Goal: Transaction & Acquisition: Purchase product/service

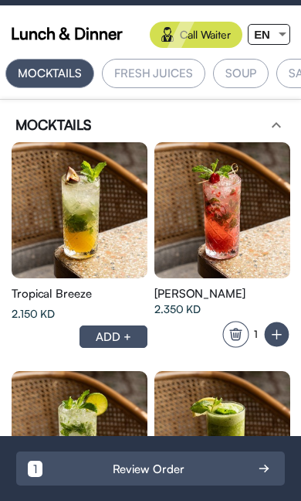
scroll to position [196, 0]
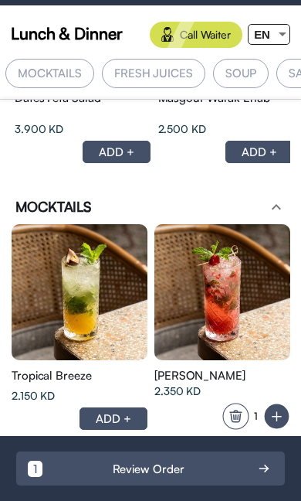
click at [273, 41] on div "EN" at bounding box center [262, 34] width 27 height 19
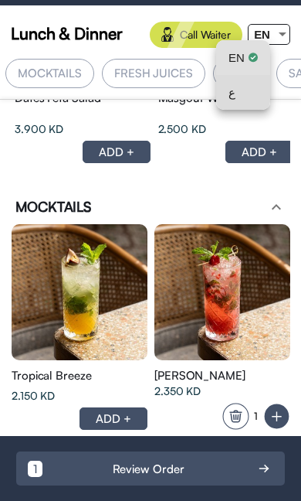
click at [259, 92] on mat-option "ع" at bounding box center [243, 92] width 54 height 35
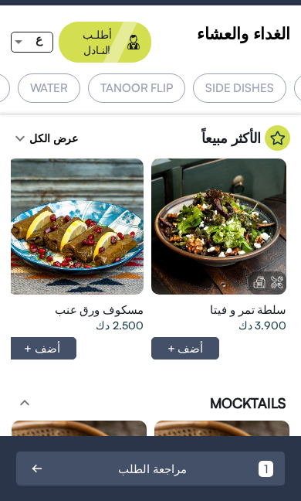
scroll to position [0, -1140]
click at [186, 80] on div "TANOOR FLIP" at bounding box center [136, 87] width 97 height 29
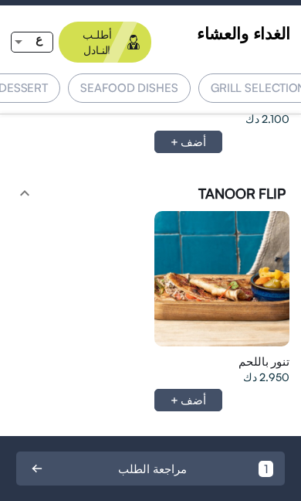
scroll to position [0, -831]
click at [186, 76] on div "SEAFOOD DISHES" at bounding box center [129, 87] width 123 height 29
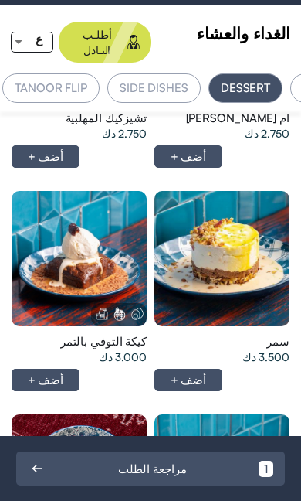
scroll to position [0, 0]
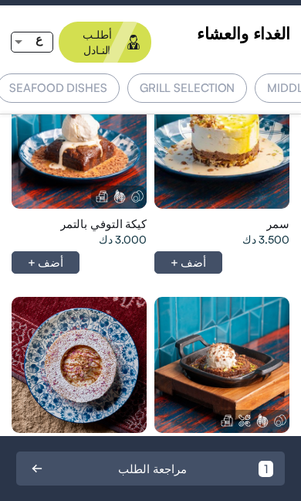
click at [103, 81] on div "SEAFOOD DISHES" at bounding box center [58, 87] width 123 height 29
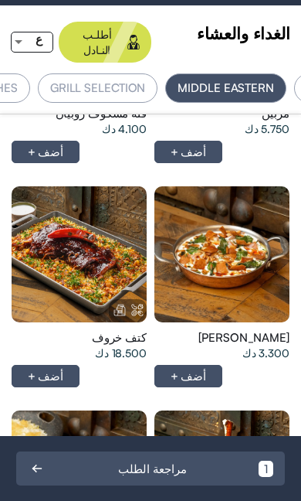
click at [32, 34] on div "ع" at bounding box center [39, 38] width 27 height 19
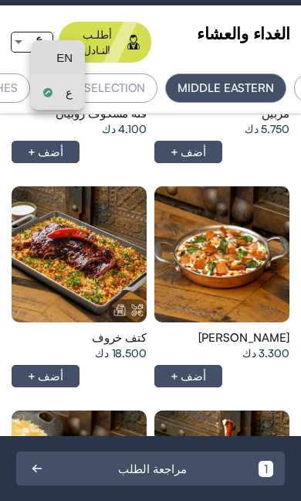
click at [69, 53] on span "EN" at bounding box center [64, 57] width 16 height 35
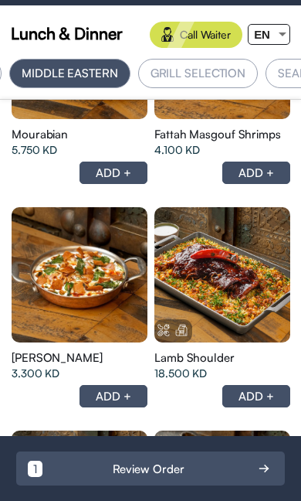
click at [267, 40] on span "EN" at bounding box center [262, 34] width 16 height 13
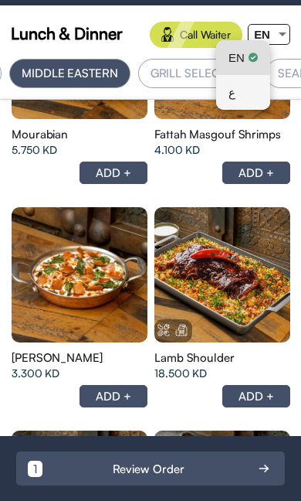
click at [241, 95] on div "ع" at bounding box center [243, 92] width 29 height 35
